Goal: Entertainment & Leisure: Consume media (video, audio)

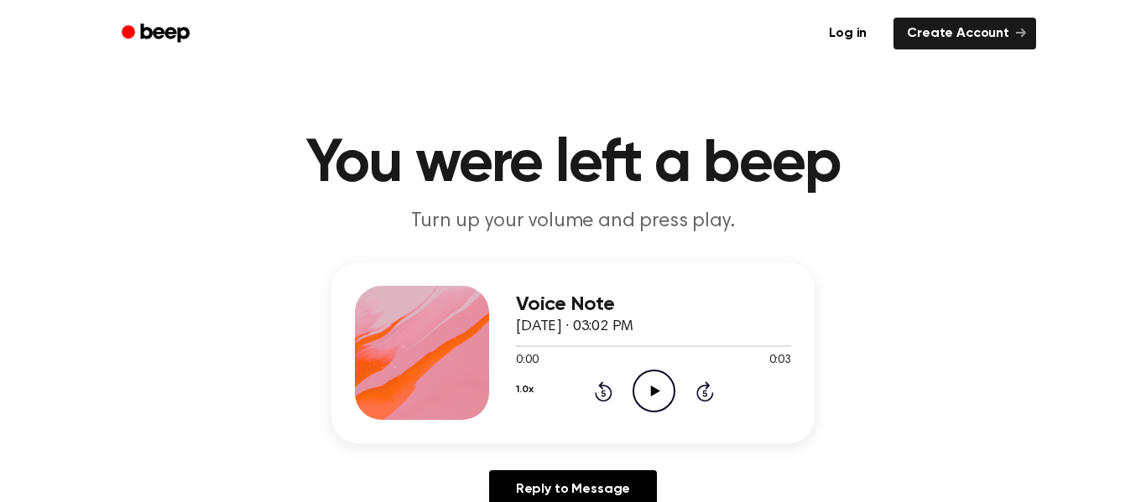
click at [656, 384] on icon "Play Audio" at bounding box center [653, 391] width 43 height 43
click at [658, 392] on icon "Play Audio" at bounding box center [653, 391] width 43 height 43
click at [594, 388] on icon "Rewind 5 seconds" at bounding box center [603, 392] width 18 height 22
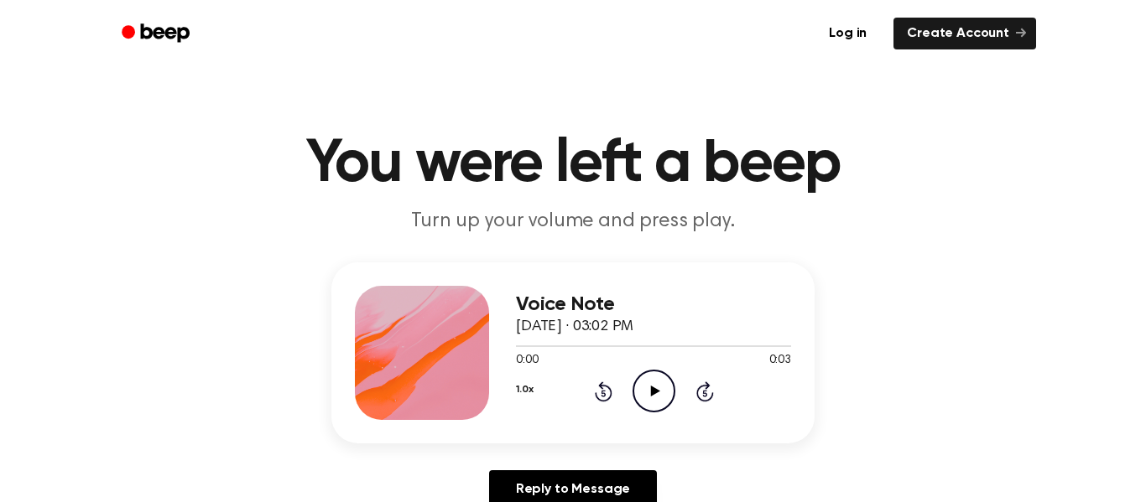
click at [638, 392] on icon "Play Audio" at bounding box center [653, 391] width 43 height 43
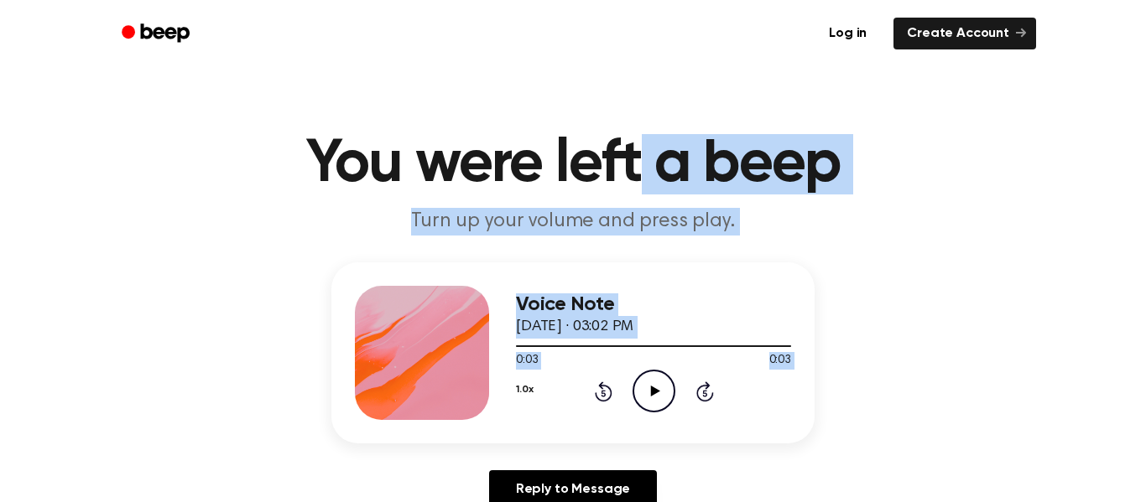
drag, startPoint x: 616, startPoint y: 388, endPoint x: 634, endPoint y: -101, distance: 490.1
